Goal: Navigation & Orientation: Find specific page/section

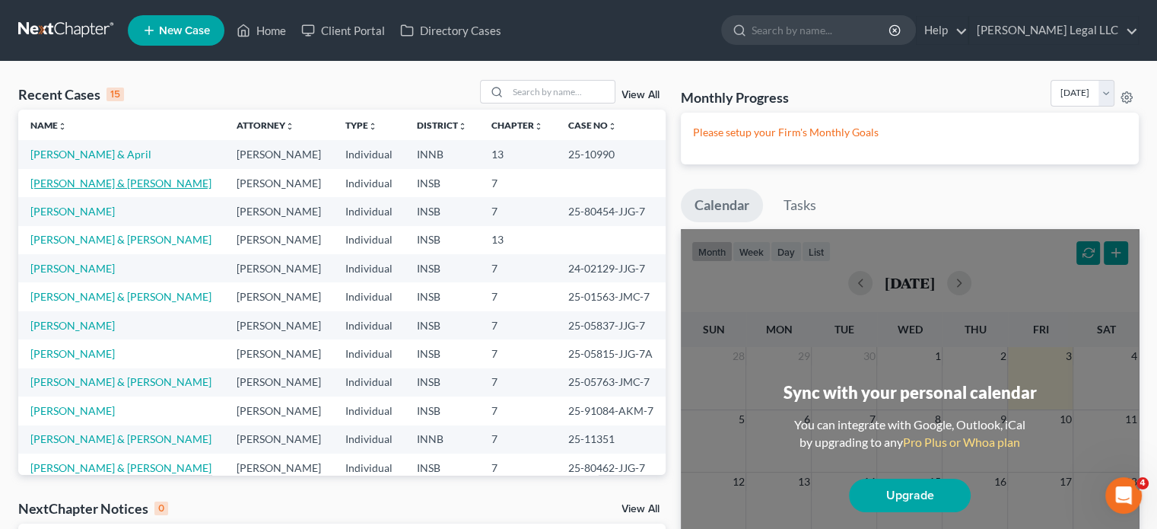
click at [88, 179] on link "[PERSON_NAME] & [PERSON_NAME]" at bounding box center [120, 182] width 181 height 13
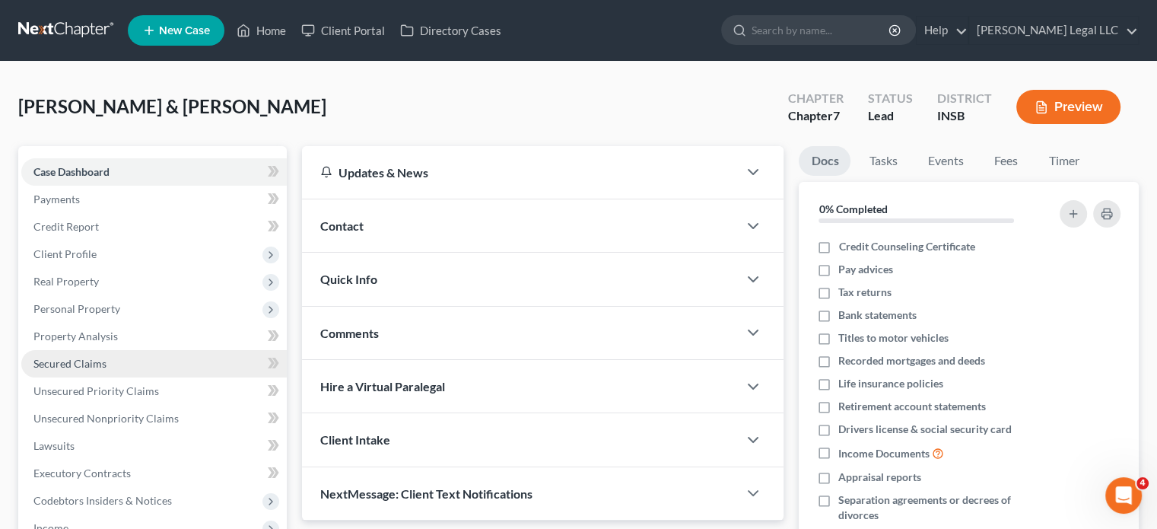
click at [76, 360] on span "Secured Claims" at bounding box center [69, 363] width 73 height 13
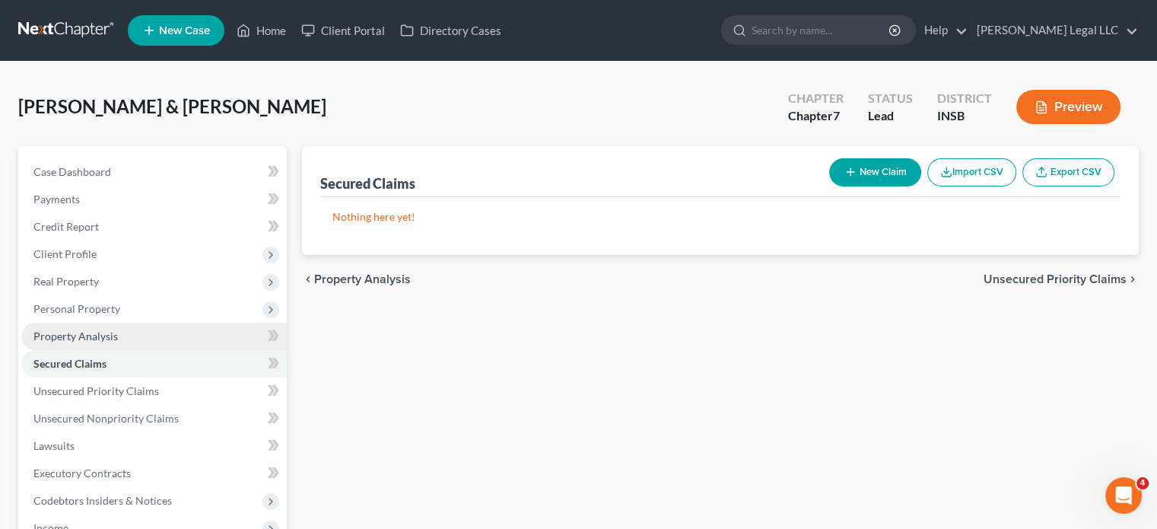
click at [85, 331] on span "Property Analysis" at bounding box center [75, 335] width 84 height 13
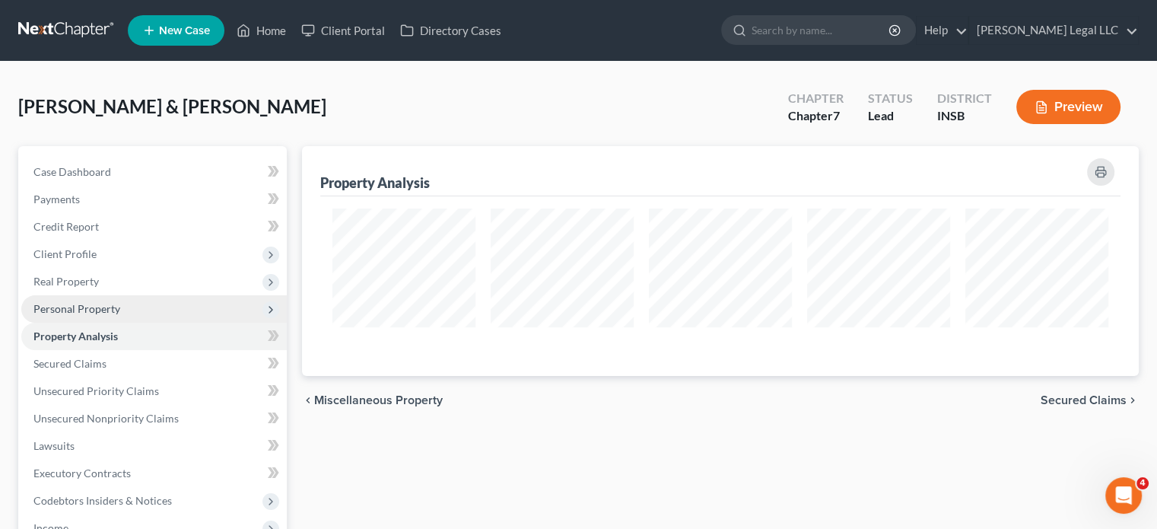
scroll to position [230, 836]
click at [98, 308] on span "Personal Property" at bounding box center [76, 308] width 87 height 13
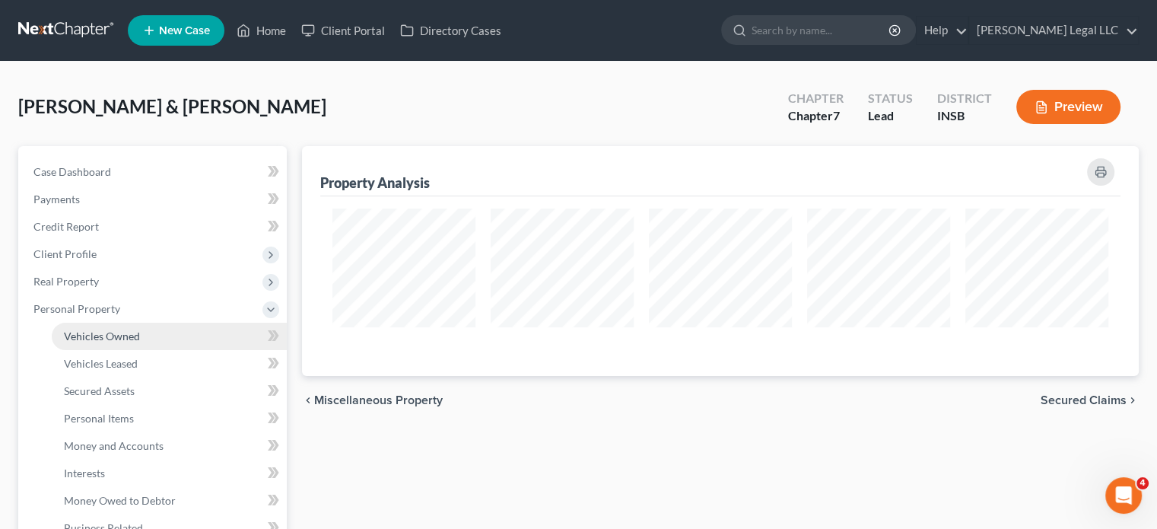
click at [97, 340] on span "Vehicles Owned" at bounding box center [102, 335] width 76 height 13
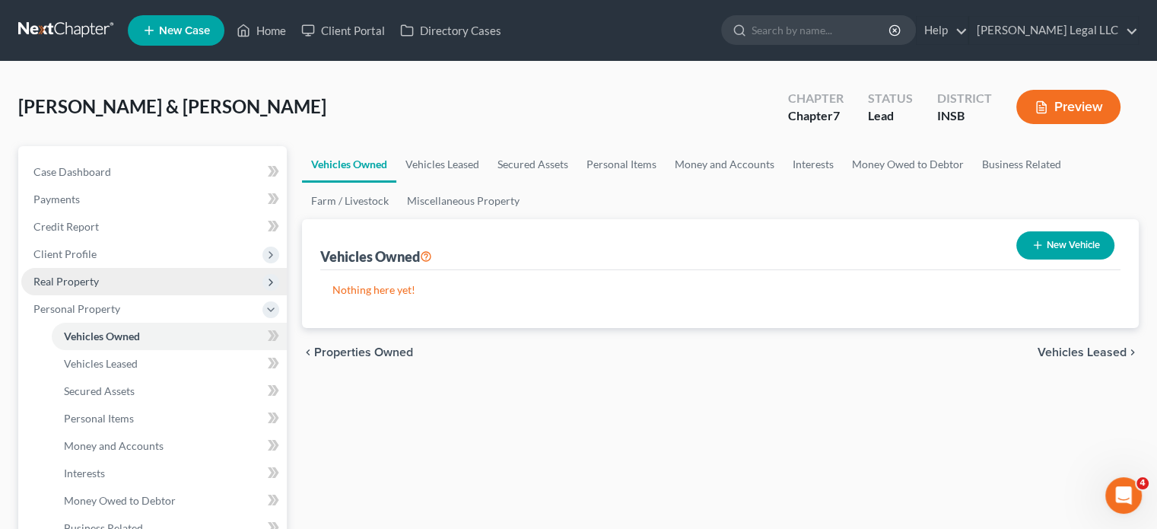
click at [97, 288] on span "Real Property" at bounding box center [154, 281] width 266 height 27
